Goal: Navigation & Orientation: Find specific page/section

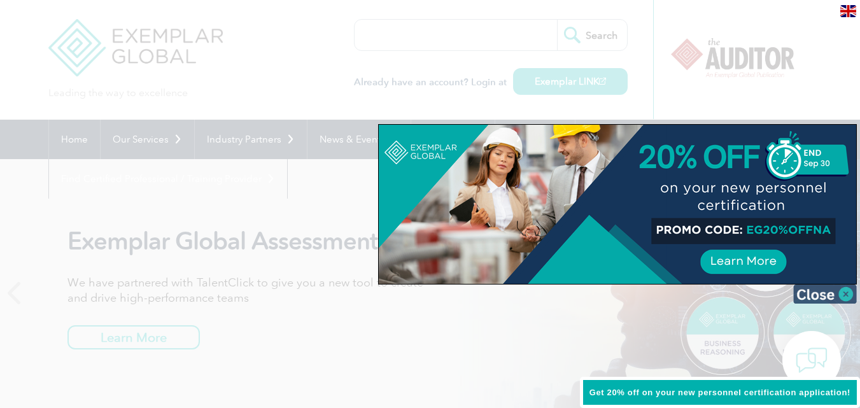
click at [840, 285] on img at bounding box center [825, 294] width 64 height 19
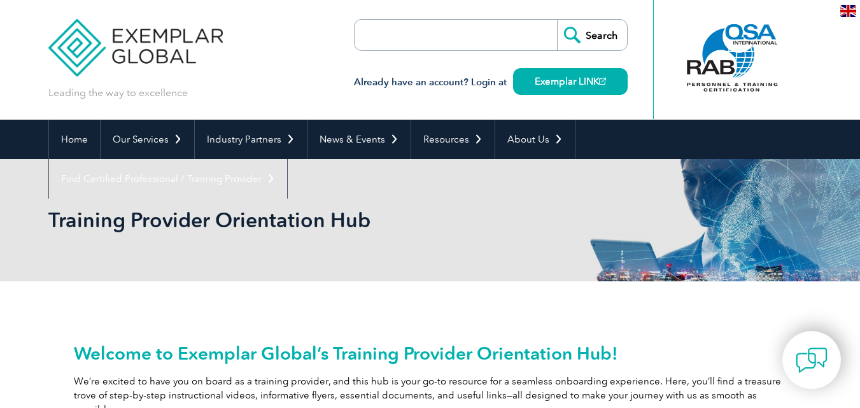
click at [302, 52] on div "Leading the way to excellence Search" at bounding box center [430, 60] width 764 height 120
click at [545, 76] on link "Exemplar LINK" at bounding box center [570, 81] width 115 height 27
